Goal: Information Seeking & Learning: Learn about a topic

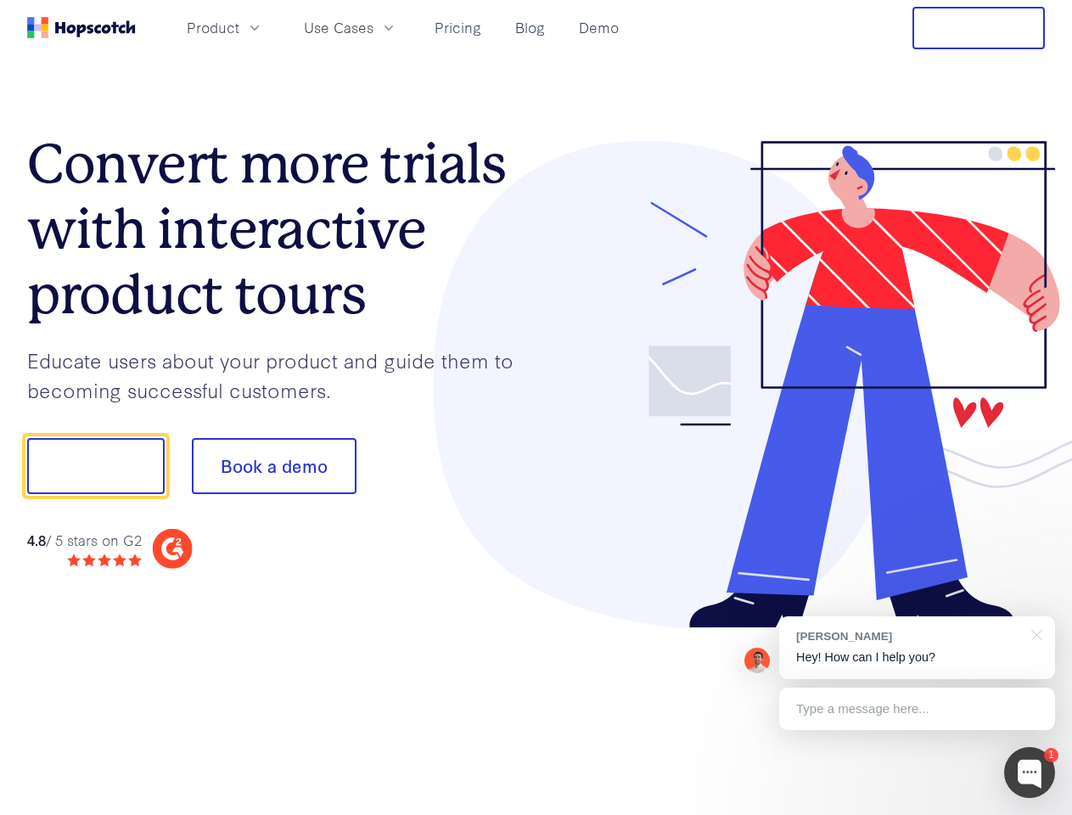
click at [537, 408] on div at bounding box center [791, 385] width 509 height 488
click at [239, 27] on span "Product" at bounding box center [213, 27] width 53 height 21
click at [374, 27] on span "Use Cases" at bounding box center [339, 27] width 70 height 21
click at [979, 28] on button "Free Trial" at bounding box center [979, 28] width 132 height 42
click at [95, 466] on button "Show me!" at bounding box center [96, 466] width 138 height 56
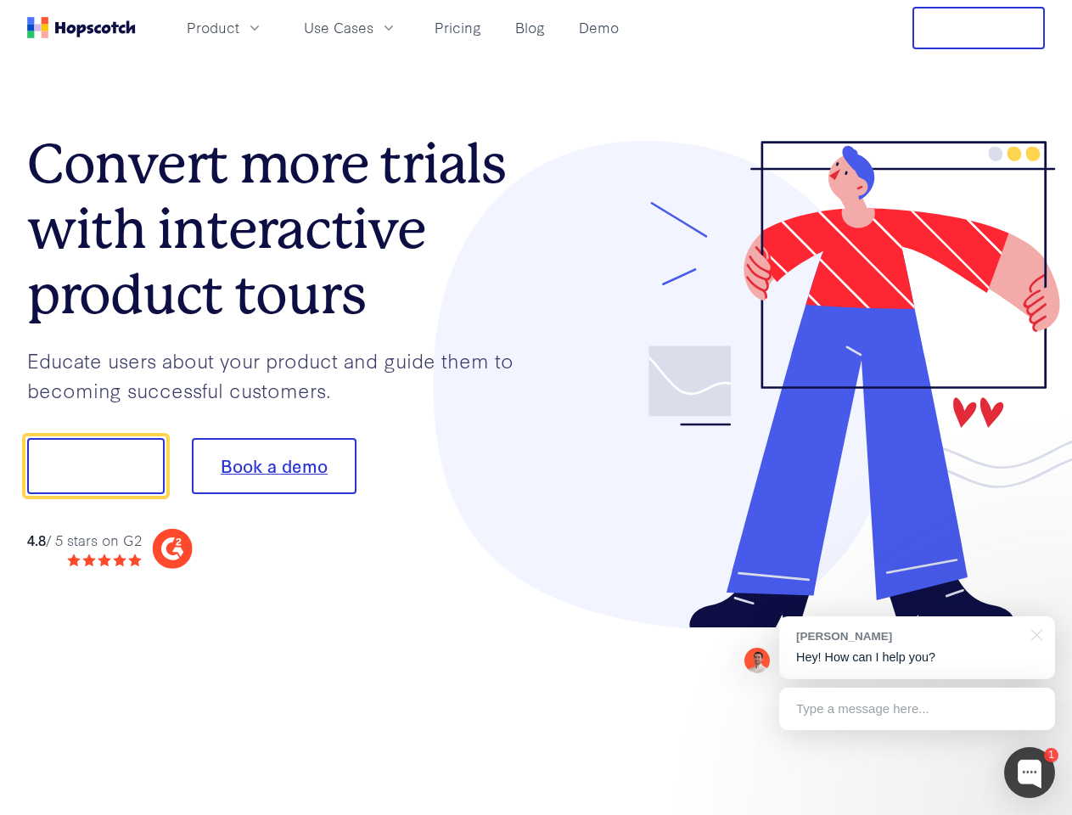
click at [273, 466] on button "Book a demo" at bounding box center [274, 466] width 165 height 56
click at [1030, 773] on div at bounding box center [1029, 772] width 51 height 51
click at [917, 648] on div at bounding box center [896, 464] width 318 height 566
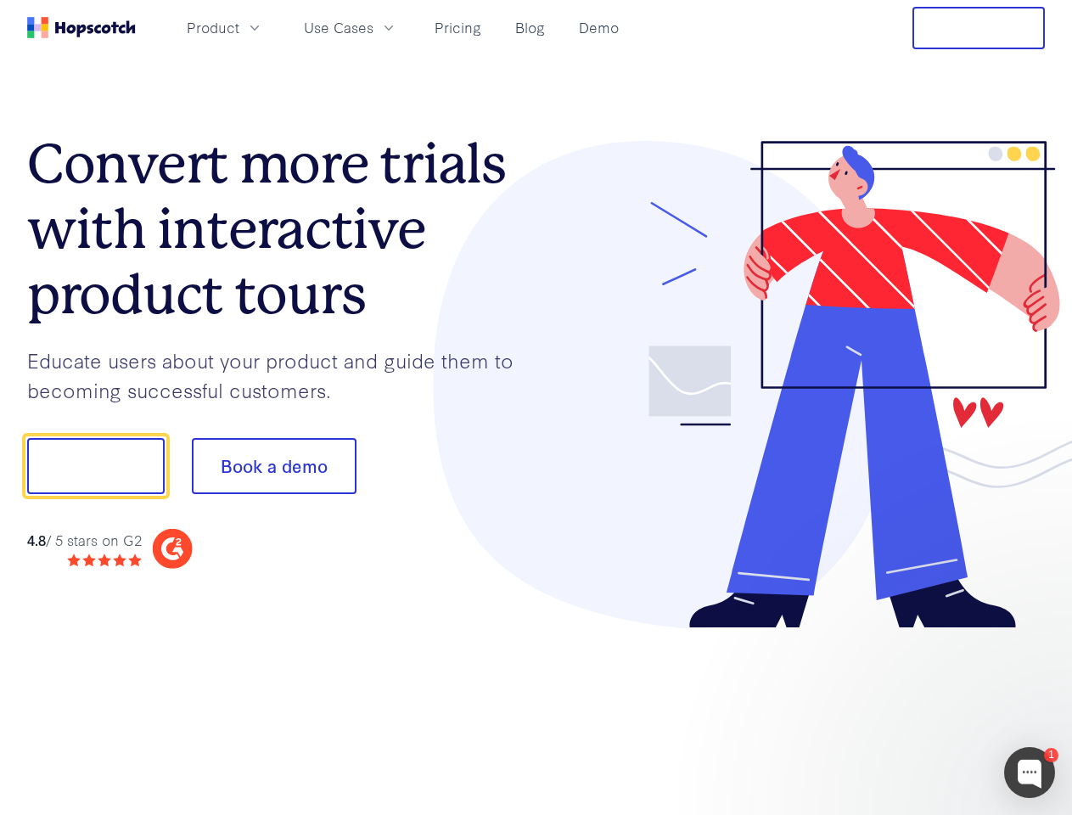
click at [1034, 633] on div at bounding box center [896, 577] width 318 height 339
click at [917, 709] on div at bounding box center [896, 577] width 318 height 339
